Goal: Task Accomplishment & Management: Use online tool/utility

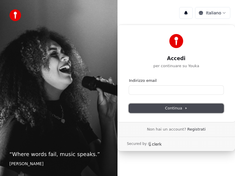
click at [172, 108] on span "Continua" at bounding box center [176, 108] width 22 height 5
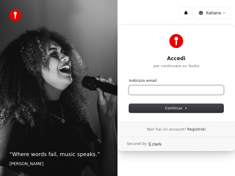
click at [133, 89] on input "Indirizzo email" at bounding box center [176, 90] width 94 height 9
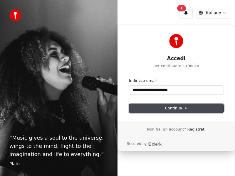
click at [177, 110] on span "Continua" at bounding box center [176, 108] width 22 height 5
type input "**********"
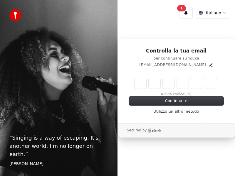
type input "*"
type input "**"
type input "*"
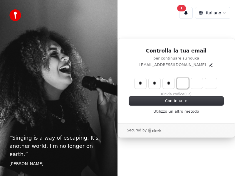
type input "***"
type input "*"
type input "****"
type input "*"
type input "******"
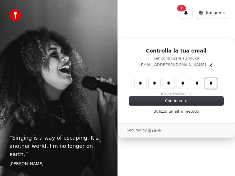
type input "*"
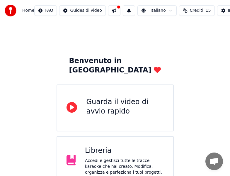
click at [117, 9] on button at bounding box center [114, 10] width 12 height 11
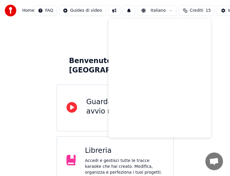
click at [202, 10] on span "Crediti" at bounding box center [196, 11] width 13 height 6
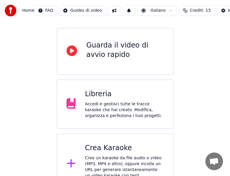
scroll to position [60, 0]
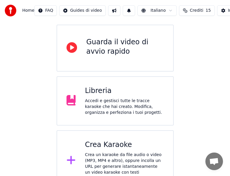
click at [103, 98] on div "Accedi e gestisci tutte le tracce karaoke che hai creato. Modifica, organizza e…" at bounding box center [124, 107] width 79 height 18
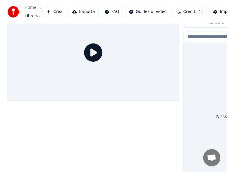
scroll to position [24, 0]
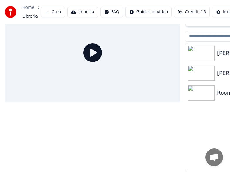
click at [52, 9] on button "Crea" at bounding box center [53, 12] width 24 height 11
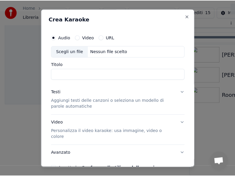
scroll to position [20, 0]
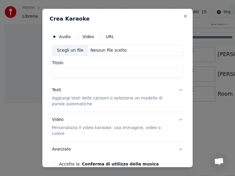
click at [67, 50] on div "Scegli un file" at bounding box center [70, 50] width 36 height 11
click at [57, 74] on input "Titolo" at bounding box center [117, 72] width 131 height 11
type input "**********"
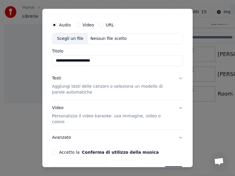
scroll to position [25, 0]
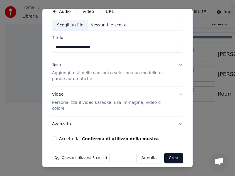
click at [175, 95] on button "Video Personalizza il video karaoke: usa immagine, video o colore" at bounding box center [117, 101] width 131 height 29
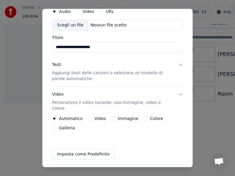
click at [55, 126] on button "Galleria" at bounding box center [54, 128] width 5 height 5
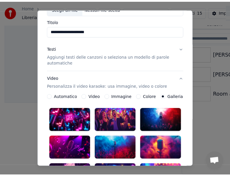
scroll to position [0, 0]
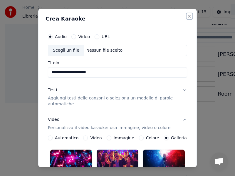
click at [187, 15] on button "Close" at bounding box center [189, 16] width 5 height 5
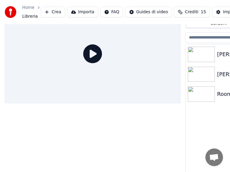
click at [50, 11] on button "Crea" at bounding box center [53, 12] width 24 height 11
click at [26, 7] on link "Home" at bounding box center [28, 8] width 12 height 6
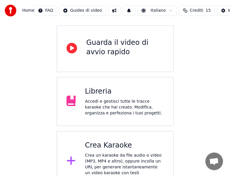
scroll to position [60, 0]
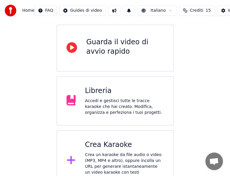
click at [108, 140] on div "Crea Karaoke" at bounding box center [124, 144] width 79 height 9
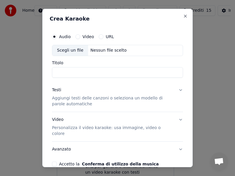
click at [100, 36] on button "URL" at bounding box center [101, 36] width 5 height 5
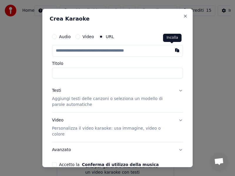
click at [171, 50] on button "button" at bounding box center [177, 50] width 12 height 11
click at [76, 38] on button "Video" at bounding box center [77, 36] width 5 height 5
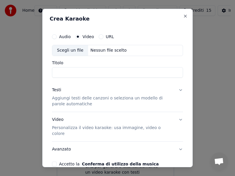
click at [68, 51] on div "Scegli un file" at bounding box center [70, 50] width 36 height 11
type input "**********"
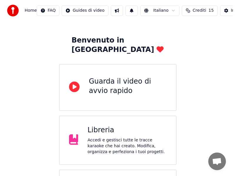
scroll to position [0, 0]
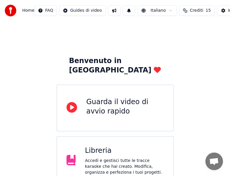
click at [106, 97] on div "Guarda il video di avvio rapido" at bounding box center [125, 106] width 77 height 19
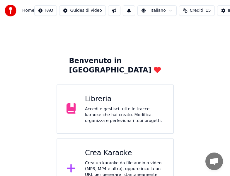
click at [96, 160] on div "Crea un karaoke da file audio o video (MP3, MP4 e altro), oppure incolla un URL…" at bounding box center [124, 174] width 79 height 29
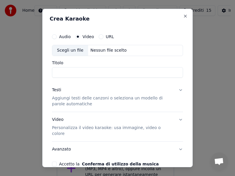
click at [68, 50] on div "Scegli un file" at bounding box center [70, 50] width 36 height 11
type input "**********"
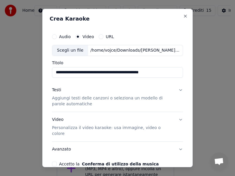
click at [176, 90] on button "Testi Aggiungi testi delle canzoni o seleziona un modello di parole automatiche" at bounding box center [117, 96] width 131 height 29
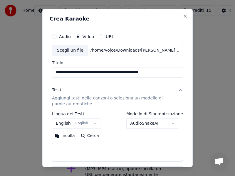
click at [66, 136] on button "Incolla" at bounding box center [65, 135] width 26 height 9
click at [58, 135] on button "Incolla" at bounding box center [65, 135] width 26 height 9
click at [176, 89] on button "Testi Aggiungi testi delle canzoni o seleziona un modello di parole automatiche" at bounding box center [117, 96] width 131 height 29
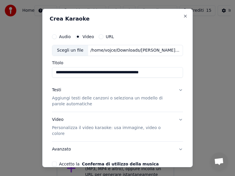
click at [114, 97] on p "Aggiungi testi delle canzoni o seleziona un modello di parole automatiche" at bounding box center [112, 101] width 121 height 12
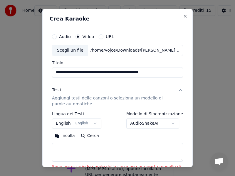
click at [164, 113] on label "Modello di Sincronizzazione" at bounding box center [154, 114] width 57 height 4
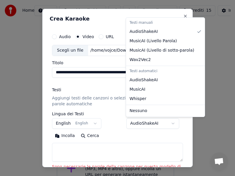
click at [172, 122] on body "**********" at bounding box center [115, 99] width 230 height 199
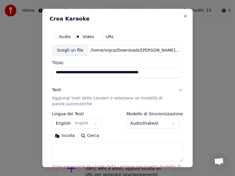
select select
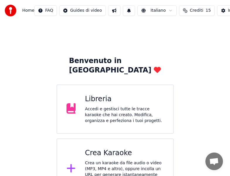
click at [111, 160] on div "Crea un karaoke da file audio o video (MP3, MP4 e altro), oppure incolla un URL…" at bounding box center [124, 174] width 79 height 29
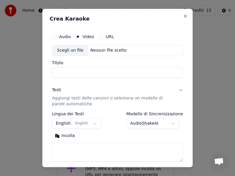
click at [54, 37] on button "Audio" at bounding box center [54, 36] width 5 height 5
click at [60, 72] on input "Titolo" at bounding box center [117, 72] width 131 height 11
type input "**********"
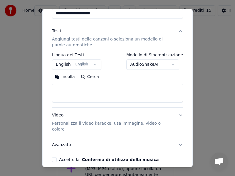
scroll to position [80, 0]
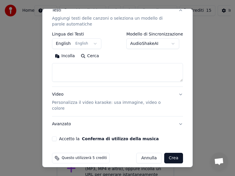
click at [123, 102] on p "Personalizza il video karaoke: usa immagine, video o colore" at bounding box center [112, 106] width 121 height 12
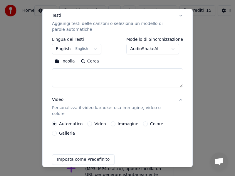
scroll to position [73, 0]
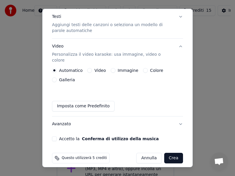
click at [81, 101] on button "Imposta come Predefinito" at bounding box center [83, 106] width 62 height 11
click at [169, 154] on button "Crea" at bounding box center [173, 158] width 19 height 11
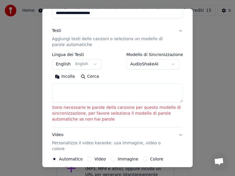
scroll to position [82, 0]
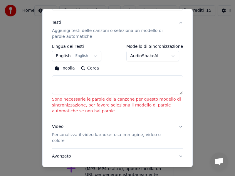
click at [167, 152] on div "**********" at bounding box center [118, 65] width 136 height 237
click at [150, 44] on label "Modello di Sincronizzazione" at bounding box center [154, 46] width 57 height 4
click at [92, 64] on button "Cerca" at bounding box center [90, 68] width 24 height 9
type textarea "**********"
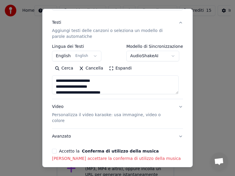
click at [92, 64] on button "Cancella" at bounding box center [91, 68] width 30 height 9
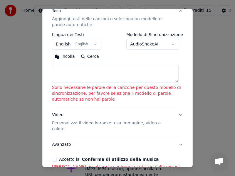
scroll to position [116, 0]
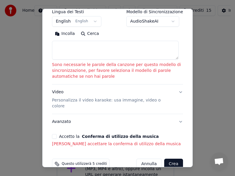
click at [55, 134] on button "Accetto la Conferma di utilizzo della musica" at bounding box center [54, 136] width 5 height 5
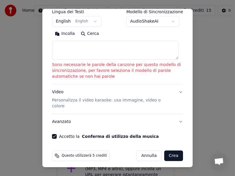
scroll to position [108, 0]
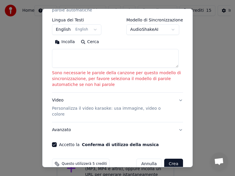
click at [169, 159] on button "Crea" at bounding box center [173, 164] width 19 height 11
click at [170, 159] on button "Crea" at bounding box center [173, 164] width 19 height 11
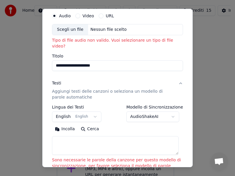
scroll to position [0, 0]
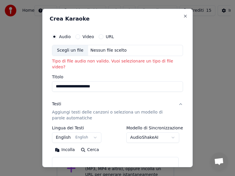
click at [78, 35] on button "Video" at bounding box center [77, 36] width 5 height 5
click at [59, 81] on input "Titolo" at bounding box center [117, 86] width 131 height 11
click at [100, 35] on button "URL" at bounding box center [101, 36] width 5 height 5
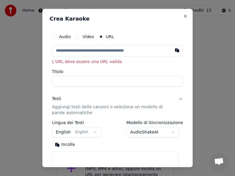
click at [72, 50] on input "text" at bounding box center [117, 51] width 131 height 12
click at [172, 51] on button "button" at bounding box center [177, 50] width 12 height 11
click at [55, 35] on button "Audio" at bounding box center [54, 36] width 5 height 5
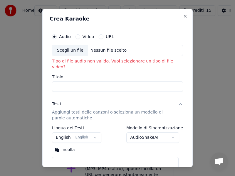
click at [55, 36] on circle "button" at bounding box center [54, 37] width 2 height 2
click at [67, 49] on div "Scegli un file" at bounding box center [70, 50] width 36 height 11
click at [78, 38] on button "Video" at bounding box center [77, 36] width 5 height 5
click at [58, 81] on input "Titolo" at bounding box center [117, 86] width 131 height 11
type input "**********"
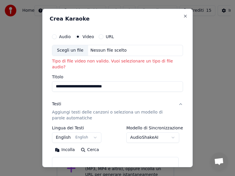
click at [52, 145] on button "Incolla" at bounding box center [65, 149] width 26 height 9
click at [66, 145] on button "Incolla" at bounding box center [65, 149] width 26 height 9
click at [183, 15] on button "Close" at bounding box center [185, 16] width 5 height 5
select select
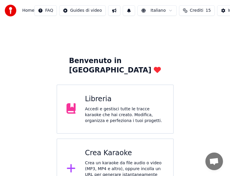
click at [97, 106] on div "Accedi e gestisci tutte le tracce karaoke che hai creato. Modifica, organizza e…" at bounding box center [124, 115] width 79 height 18
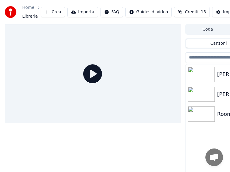
click at [201, 94] on img at bounding box center [201, 94] width 27 height 15
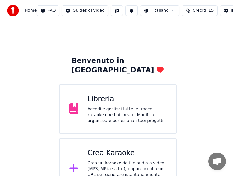
scroll to position [8, 0]
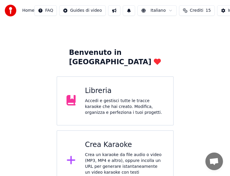
click at [111, 152] on div "Crea un karaoke da file audio o video (MP3, MP4 e altro), oppure incolla un URL…" at bounding box center [124, 166] width 79 height 29
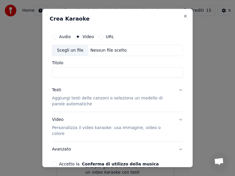
click at [176, 89] on button "Testi Aggiungi testi delle canzoni o seleziona un modello di parole automatiche" at bounding box center [117, 96] width 131 height 29
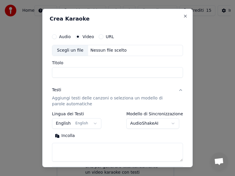
click at [99, 37] on button "URL" at bounding box center [101, 36] width 5 height 5
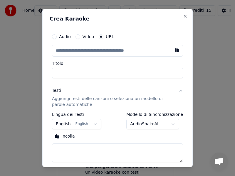
click at [60, 50] on input "text" at bounding box center [117, 51] width 131 height 12
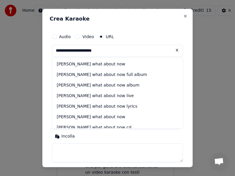
type input "**********"
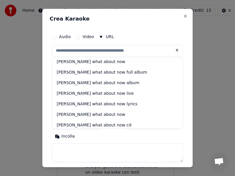
scroll to position [0, 0]
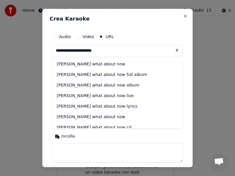
click at [104, 50] on input "**********" at bounding box center [117, 51] width 131 height 12
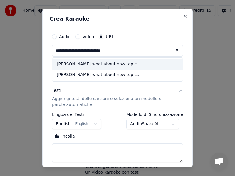
type input "**********"
click at [93, 64] on div "bon jovi what about now topic" at bounding box center [117, 64] width 131 height 11
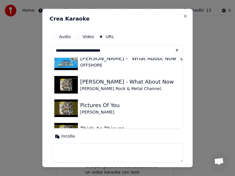
scroll to position [82, 0]
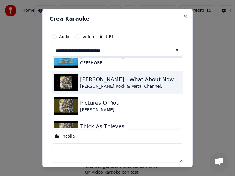
click at [65, 80] on img at bounding box center [65, 83] width 23 height 18
type input "**********"
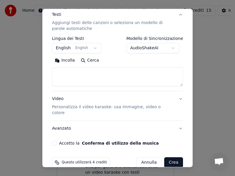
scroll to position [80, 0]
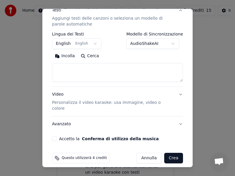
click at [169, 153] on button "Crea" at bounding box center [173, 158] width 19 height 11
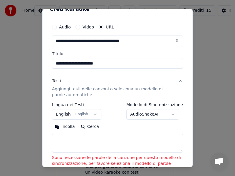
scroll to position [0, 0]
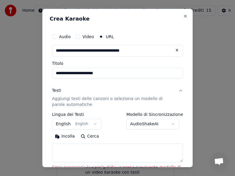
click at [55, 35] on button "Audio" at bounding box center [54, 36] width 5 height 5
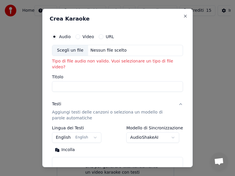
click at [72, 49] on div "Scegli un file" at bounding box center [70, 50] width 36 height 11
type input "**********"
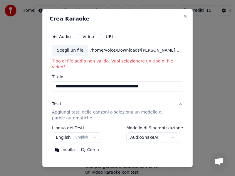
click at [77, 37] on button "Video" at bounding box center [77, 36] width 5 height 5
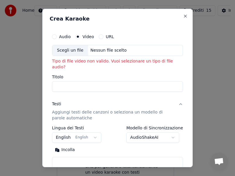
click at [72, 50] on div "Scegli un file" at bounding box center [70, 50] width 36 height 11
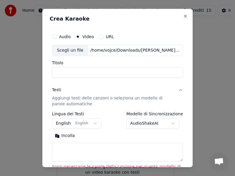
type input "**********"
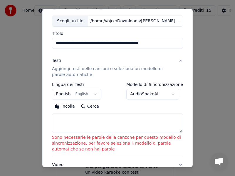
scroll to position [31, 0]
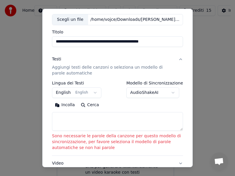
click at [73, 68] on p "Aggiungi testi delle canzoni o seleziona un modello di parole automatiche" at bounding box center [112, 71] width 121 height 12
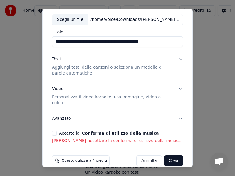
click at [170, 155] on button "Crea" at bounding box center [173, 160] width 19 height 11
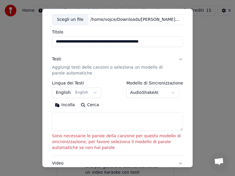
click at [76, 67] on p "Aggiungi testi delle canzoni o seleziona un modello di parole automatiche" at bounding box center [112, 71] width 121 height 12
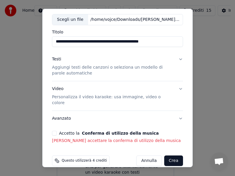
scroll to position [33, 0]
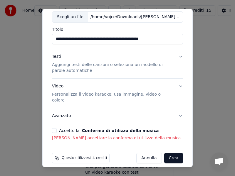
click at [176, 57] on button "Testi Aggiungi testi delle canzoni o seleziona un modello di parole automatiche" at bounding box center [117, 63] width 131 height 29
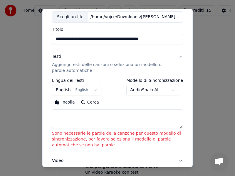
click at [141, 89] on button "AudioShakeAI" at bounding box center [152, 90] width 53 height 11
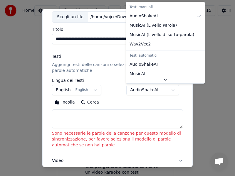
select select "**********"
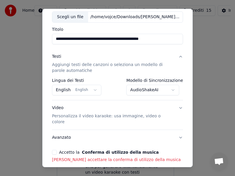
click at [153, 80] on label "Modello di Sincronizzazione" at bounding box center [154, 80] width 57 height 4
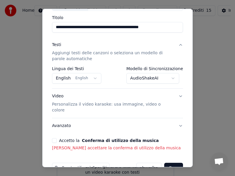
scroll to position [55, 0]
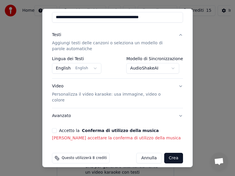
click at [55, 128] on button "Accetto la Conferma di utilizzo della musica" at bounding box center [54, 130] width 5 height 5
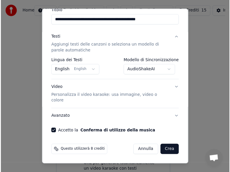
scroll to position [47, 0]
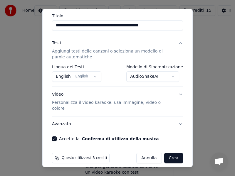
click at [168, 153] on button "Crea" at bounding box center [173, 158] width 19 height 11
click at [168, 153] on div "Annulla Crea" at bounding box center [156, 158] width 54 height 11
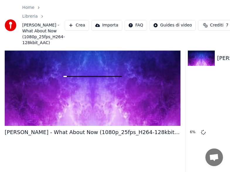
scroll to position [43, 0]
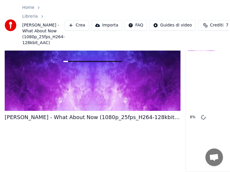
click at [201, 115] on icon at bounding box center [203, 117] width 5 height 5
click at [190, 115] on div "8 %" at bounding box center [194, 117] width 9 height 5
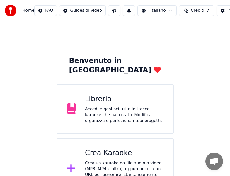
click at [103, 160] on div "Crea un karaoke da file audio o video (MP3, MP4 e altro), oppure incolla un URL…" at bounding box center [124, 174] width 79 height 29
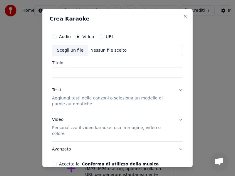
click at [67, 51] on div "Scegli un file" at bounding box center [70, 50] width 36 height 11
type input "**********"
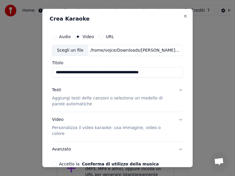
click at [176, 89] on button "Testi Aggiungi testi delle canzoni o seleziona un modello di parole automatiche" at bounding box center [117, 96] width 131 height 29
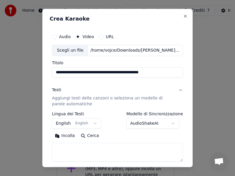
click at [148, 114] on label "Modello di Sincronizzazione" at bounding box center [154, 114] width 57 height 4
click at [158, 112] on label "Modello di Sincronizzazione" at bounding box center [154, 114] width 57 height 4
click at [173, 123] on button "AudioShakeAI" at bounding box center [152, 123] width 53 height 11
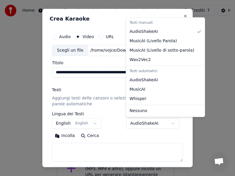
select select "**********"
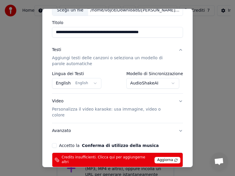
scroll to position [64, 0]
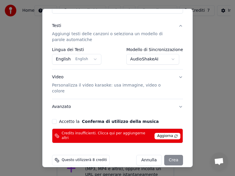
click at [52, 119] on button "Accetto la Conferma di utilizzo della musica" at bounding box center [54, 121] width 5 height 5
click at [175, 100] on button "Avanzato" at bounding box center [117, 106] width 131 height 15
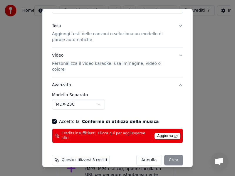
click at [168, 155] on div "Annulla Crea" at bounding box center [159, 160] width 47 height 11
click at [170, 133] on span "Aggiorna" at bounding box center [167, 136] width 26 height 6
click at [169, 155] on div "Annulla Crea" at bounding box center [159, 160] width 47 height 11
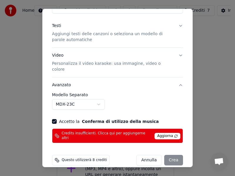
click at [64, 78] on button "Avanzato" at bounding box center [117, 84] width 131 height 15
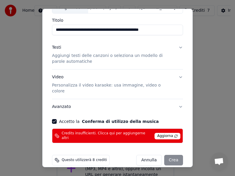
click at [176, 76] on button "Video Personalizza il video karaoke: usa immagine, video o colore" at bounding box center [117, 84] width 131 height 29
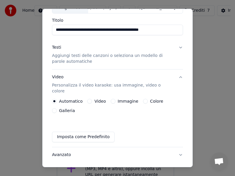
click at [176, 48] on button "Testi Aggiungi testi delle canzoni o seleziona un modello di parole automatiche" at bounding box center [117, 54] width 131 height 29
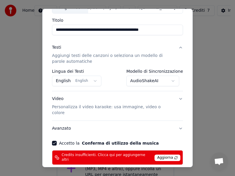
click at [176, 48] on button "Testi Aggiungi testi delle canzoni o seleziona un modello di parole automatiche" at bounding box center [117, 54] width 131 height 29
click at [148, 69] on button "Testi Aggiungi testi delle canzoni o seleziona un modello di parole automatiche" at bounding box center [117, 54] width 131 height 29
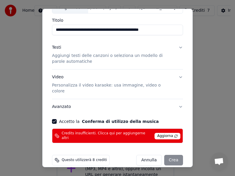
click at [176, 48] on button "Testi Aggiungi testi delle canzoni o seleziona un modello di parole automatiche" at bounding box center [117, 54] width 131 height 29
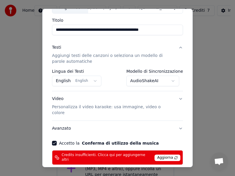
click at [150, 70] on label "Modello di Sincronizzazione" at bounding box center [154, 71] width 57 height 4
click at [153, 71] on label "Modello di Sincronizzazione" at bounding box center [154, 71] width 57 height 4
drag, startPoint x: 138, startPoint y: 72, endPoint x: 154, endPoint y: 79, distance: 17.7
click at [143, 73] on label "Modello di Sincronizzazione" at bounding box center [154, 71] width 57 height 4
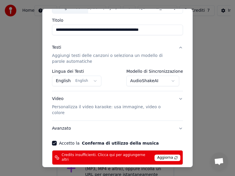
click at [140, 79] on button "AudioShakeAI" at bounding box center [152, 81] width 53 height 11
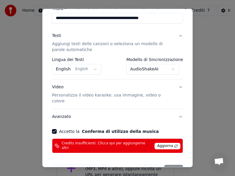
scroll to position [64, 0]
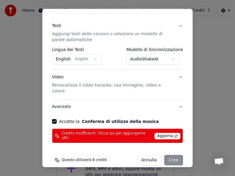
click at [168, 155] on div "Annulla Crea" at bounding box center [159, 160] width 47 height 11
click at [169, 133] on span "Aggiorna" at bounding box center [167, 136] width 26 height 6
click at [167, 155] on div "Annulla Crea" at bounding box center [159, 160] width 47 height 11
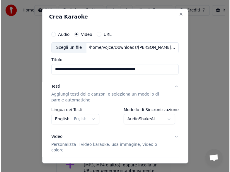
scroll to position [0, 0]
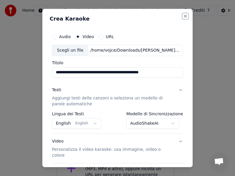
click at [183, 16] on button "Close" at bounding box center [185, 16] width 5 height 5
select select "**********"
select select
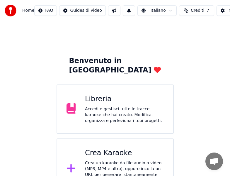
click at [101, 106] on div "Accedi e gestisci tutte le tracce karaoke che hai creato. Modifica, organizza e…" at bounding box center [124, 115] width 79 height 18
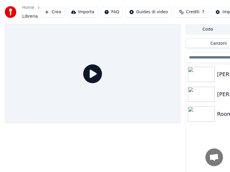
drag, startPoint x: 197, startPoint y: 12, endPoint x: 134, endPoint y: 38, distance: 68.1
click at [139, 34] on div "Home Libreria Crea Importa FAQ Guides di video Crediti 7 Impostazioni Coda Lavo…" at bounding box center [115, 86] width 230 height 172
click at [38, 7] on icon "breadcrumb" at bounding box center [39, 8] width 4 height 4
click at [224, 11] on button "Impostazioni" at bounding box center [232, 12] width 41 height 11
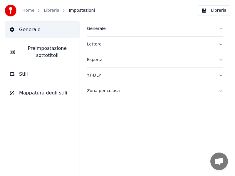
click at [221, 28] on button "Generale" at bounding box center [155, 28] width 136 height 15
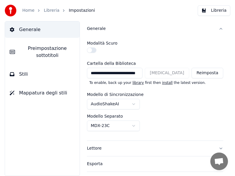
click at [112, 117] on label "Modello Separato" at bounding box center [105, 116] width 36 height 4
click at [133, 124] on html "**********" at bounding box center [117, 88] width 235 height 176
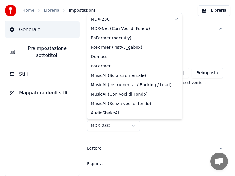
click at [216, 148] on html "**********" at bounding box center [117, 88] width 235 height 176
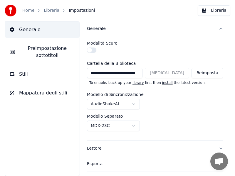
click at [216, 148] on button "Lettore" at bounding box center [155, 148] width 136 height 15
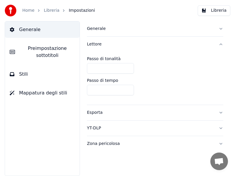
click at [109, 143] on div "Zona pericolosa" at bounding box center [150, 144] width 127 height 6
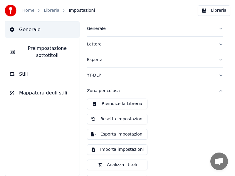
click at [50, 11] on link "Libreria" at bounding box center [52, 11] width 16 height 6
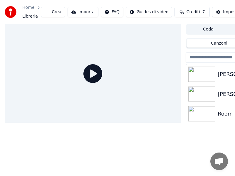
click at [147, 12] on html "Home Libreria Crea Importa FAQ Guides di video Crediti 7 Impostazioni Coda Lavo…" at bounding box center [117, 88] width 235 height 176
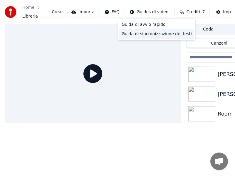
click at [148, 33] on div "Guida di sincronizzazione dei testi" at bounding box center [156, 33] width 75 height 9
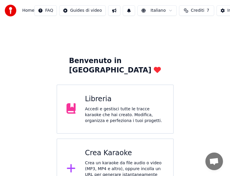
click at [105, 106] on div "Accedi e gestisci tutte le tracce karaoke che hai creato. Modifica, organizza e…" at bounding box center [124, 115] width 79 height 18
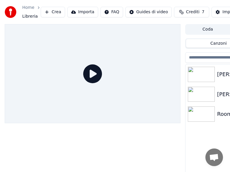
click at [202, 74] on img at bounding box center [201, 74] width 27 height 15
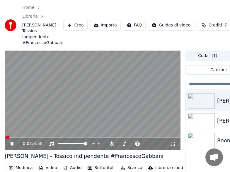
click at [173, 143] on icon at bounding box center [173, 143] width 6 height 5
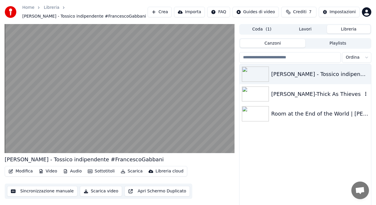
click at [234, 93] on img at bounding box center [255, 94] width 27 height 15
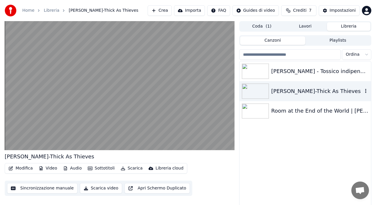
scroll to position [10, 0]
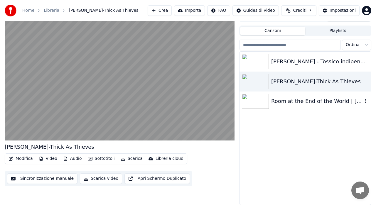
click at [234, 102] on img at bounding box center [255, 101] width 27 height 15
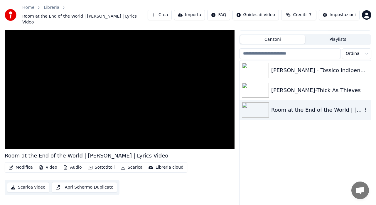
scroll to position [13, 0]
